Goal: Obtain resource: Obtain resource

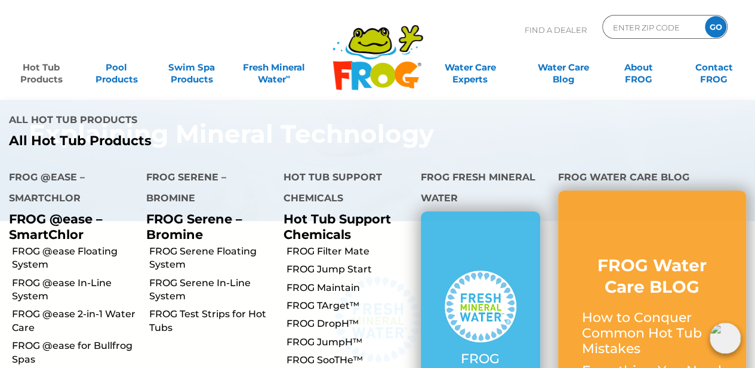
click at [38, 72] on link "Hot Tub Products" at bounding box center [41, 68] width 59 height 24
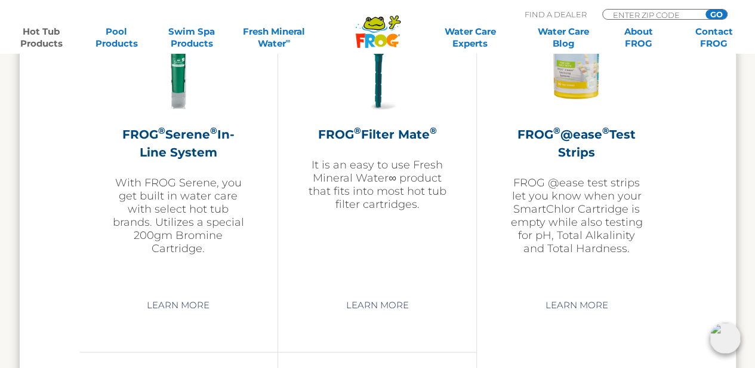
scroll to position [2687, 0]
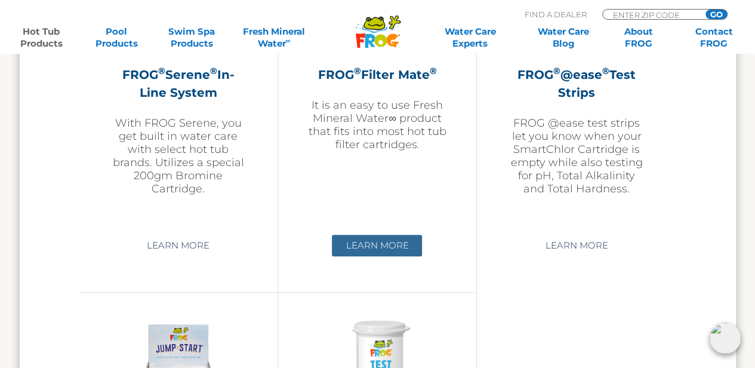
click at [383, 242] on link "Learn More" at bounding box center [377, 245] width 90 height 21
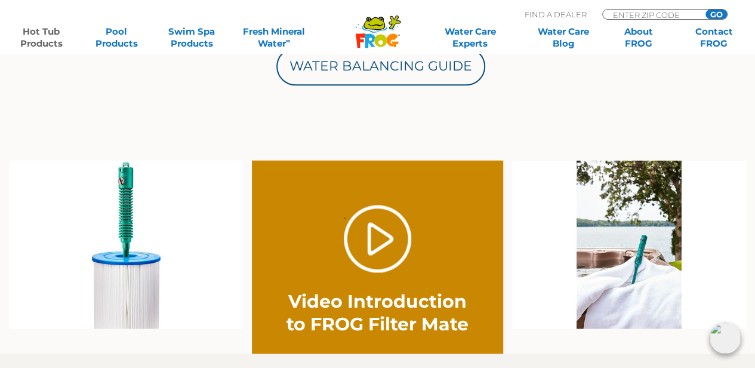
scroll to position [717, 0]
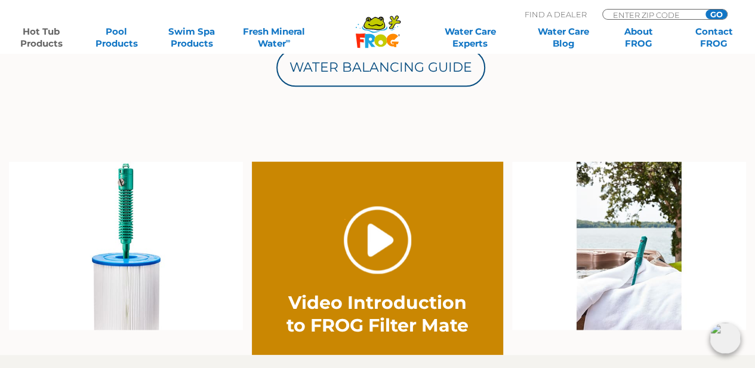
click at [382, 238] on link "." at bounding box center [377, 239] width 67 height 67
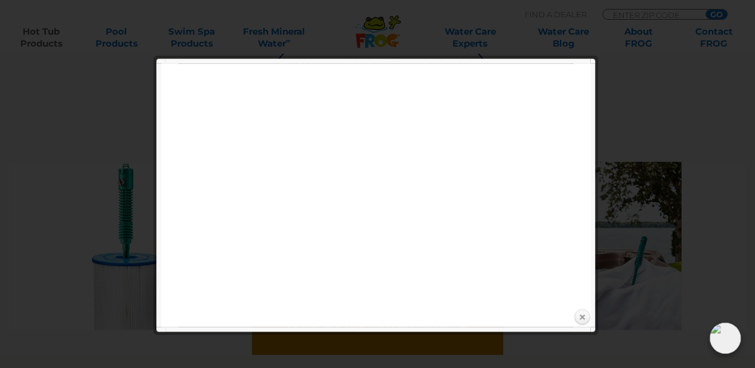
click at [582, 315] on link "Close" at bounding box center [582, 317] width 18 height 18
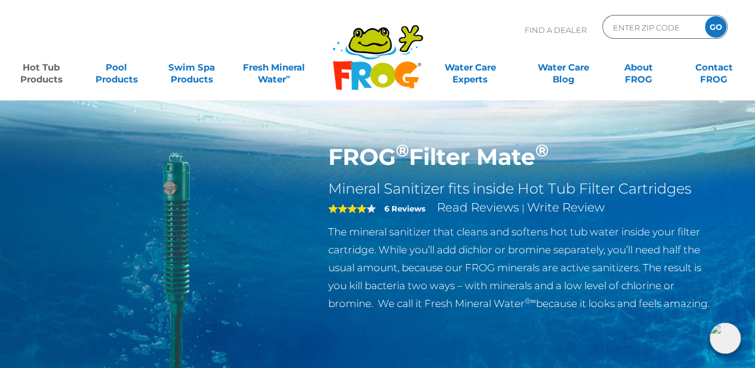
click at [56, 67] on link "Hot Tub Products" at bounding box center [41, 68] width 59 height 24
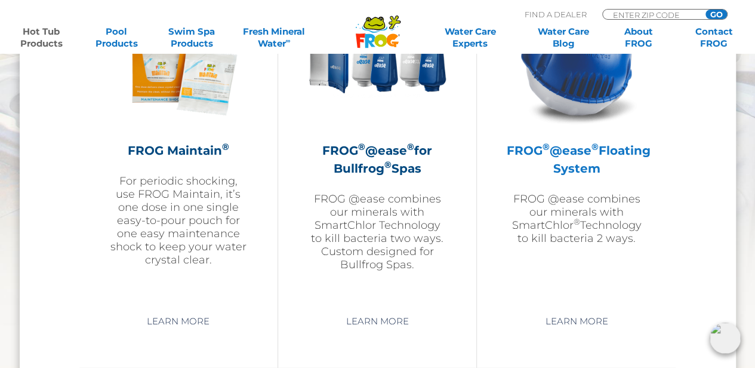
scroll to position [1493, 0]
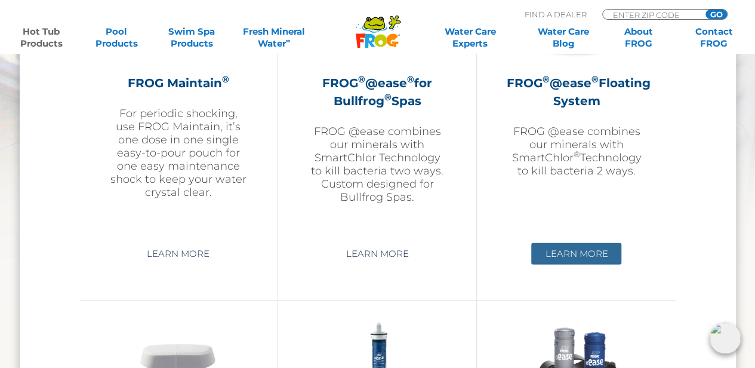
click at [576, 251] on link "Learn More" at bounding box center [576, 253] width 90 height 21
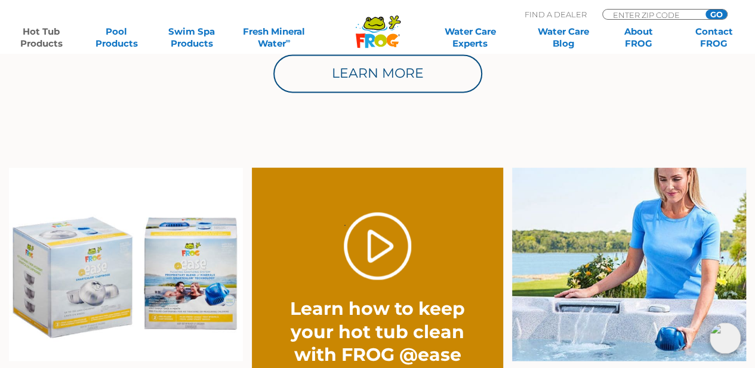
scroll to position [896, 0]
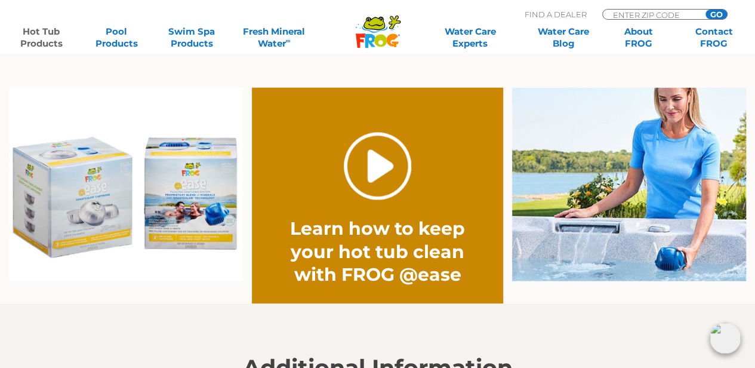
click at [374, 170] on link "." at bounding box center [377, 165] width 67 height 67
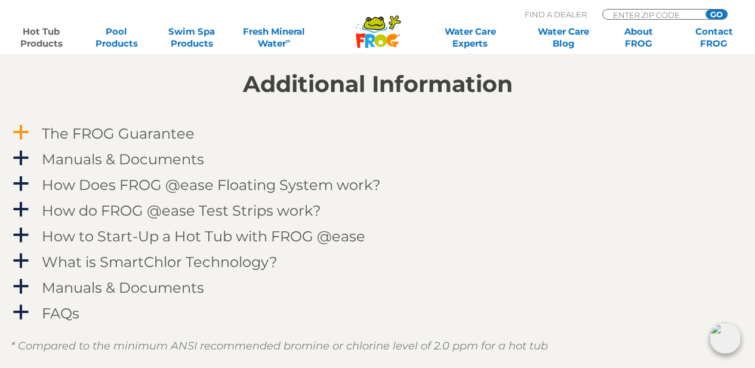
scroll to position [1194, 0]
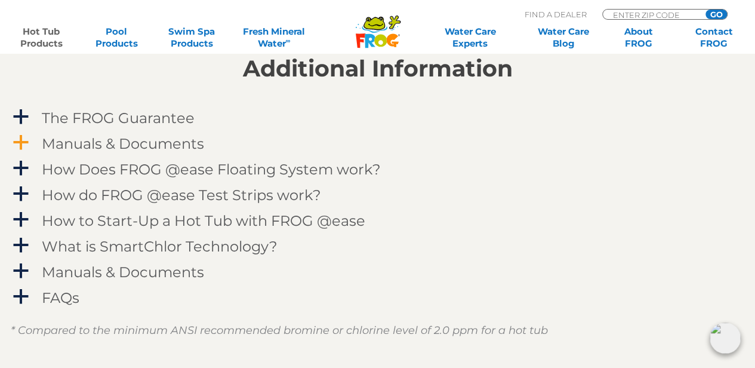
click at [131, 144] on h4 "Manuals & Documents" at bounding box center [123, 144] width 162 height 16
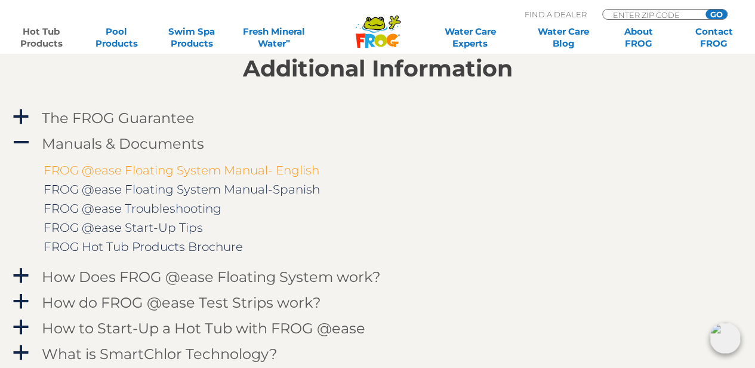
click at [147, 166] on link "FROG @ease Floating System Manual- English" at bounding box center [182, 170] width 276 height 14
